Goal: Transaction & Acquisition: Purchase product/service

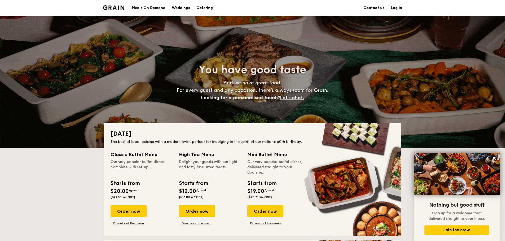
click at [202, 8] on h1 "Catering" at bounding box center [204, 8] width 16 height 16
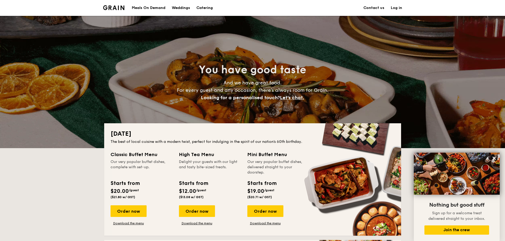
click at [202, 8] on h1 "Catering" at bounding box center [204, 8] width 16 height 16
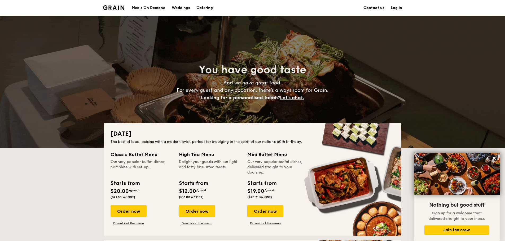
click at [206, 8] on h1 "Catering" at bounding box center [204, 8] width 16 height 16
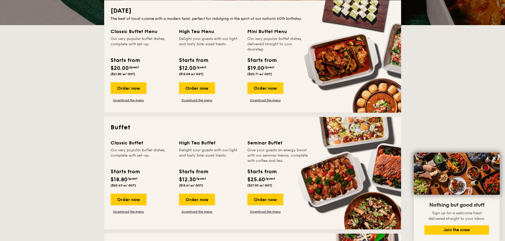
scroll to position [133, 0]
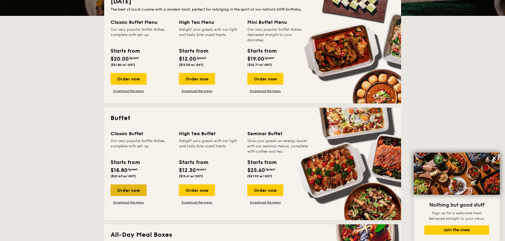
click at [123, 189] on div "Order now" at bounding box center [129, 191] width 36 height 12
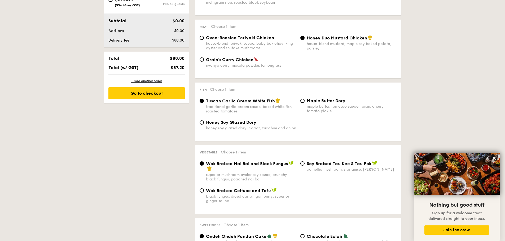
scroll to position [106, 0]
